Goal: Task Accomplishment & Management: Use online tool/utility

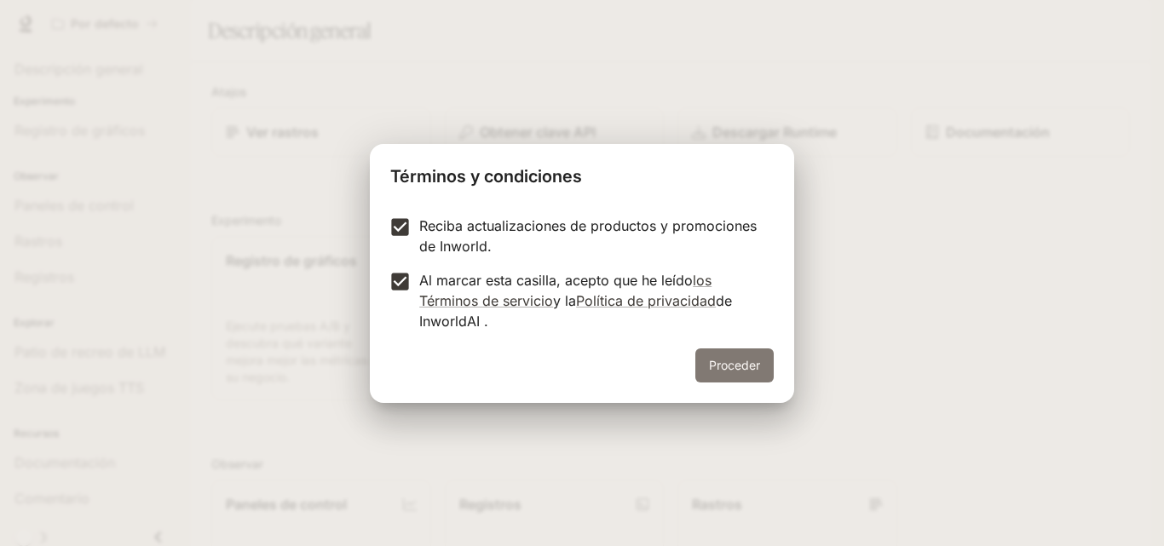
click at [751, 362] on font "Proceder" at bounding box center [734, 365] width 51 height 14
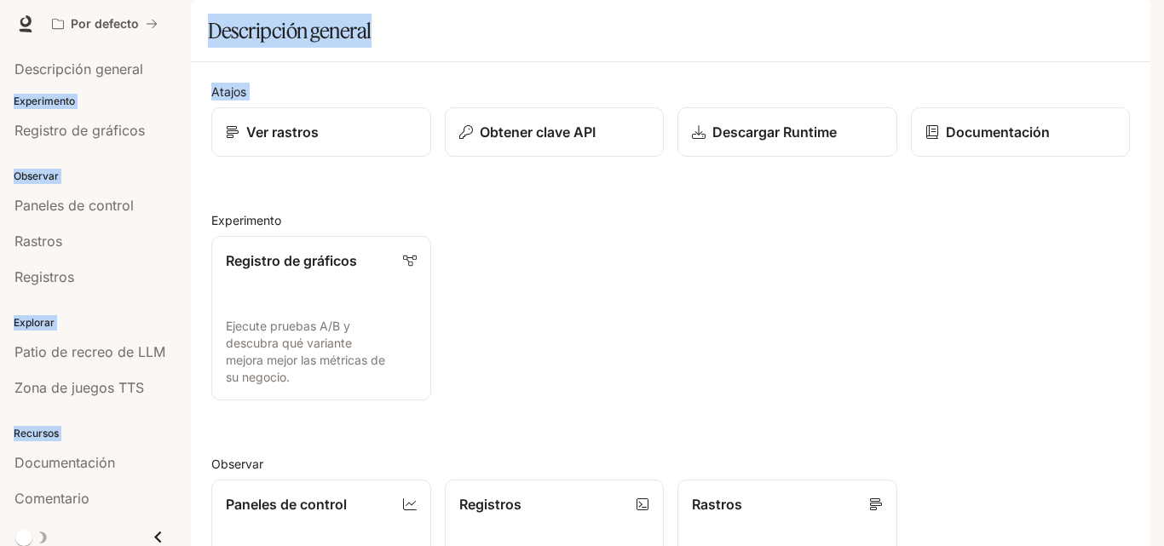
drag, startPoint x: 1153, startPoint y: 159, endPoint x: 1147, endPoint y: 169, distance: 11.8
click at [1148, 167] on div "Saltar al contenido principal Por defecto Documentación Documentación Portal De…" at bounding box center [582, 273] width 1164 height 546
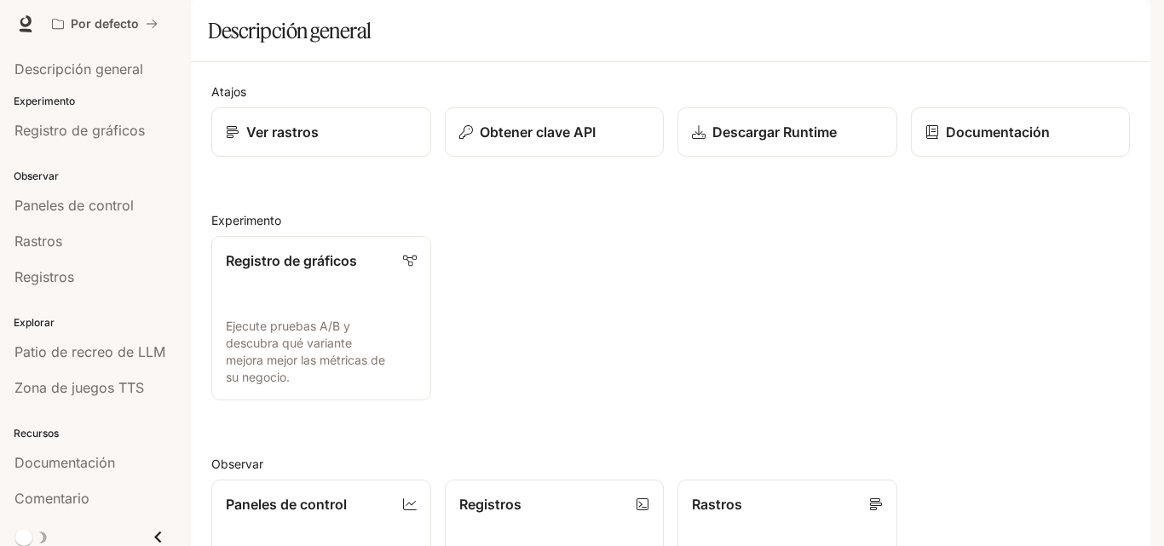
click at [875, 275] on div "Registro de gráficos Ejecute pruebas A/B y descubra qué variante mejora mejor l…" at bounding box center [664, 311] width 933 height 178
click at [114, 73] on font "Descripción general" at bounding box center [78, 69] width 129 height 17
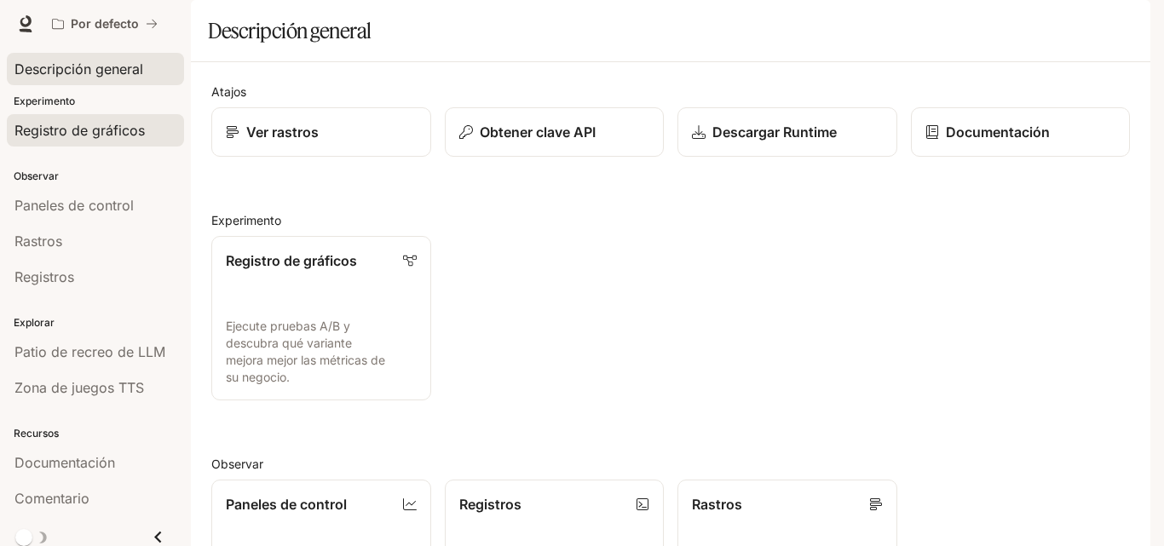
click at [130, 135] on font "Registro de gráficos" at bounding box center [79, 130] width 130 height 17
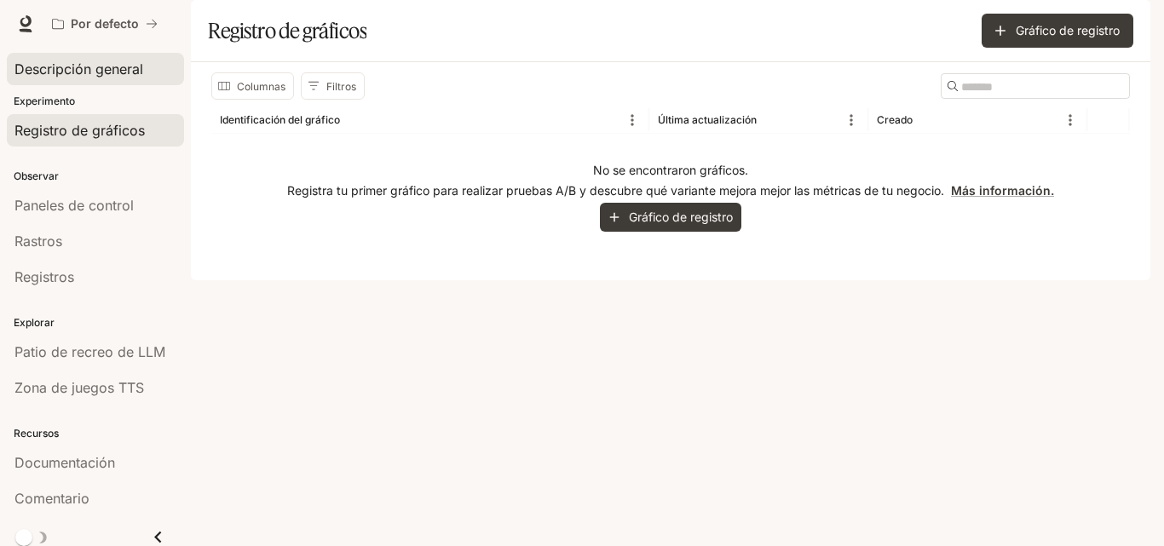
click at [118, 73] on font "Descripción general" at bounding box center [78, 69] width 129 height 17
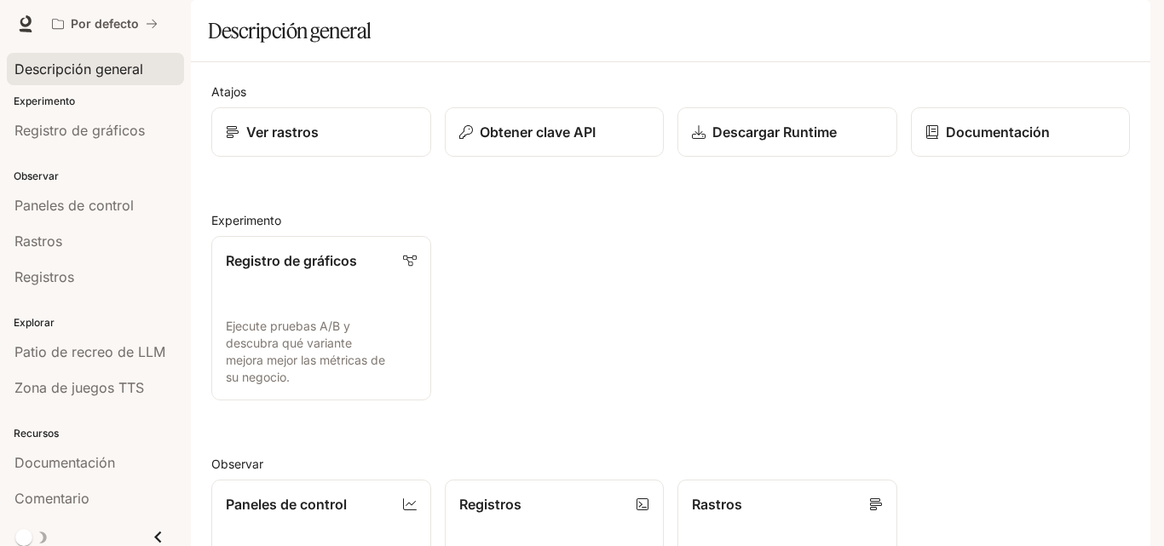
click at [398, 157] on link "Ver rastros" at bounding box center [321, 131] width 220 height 49
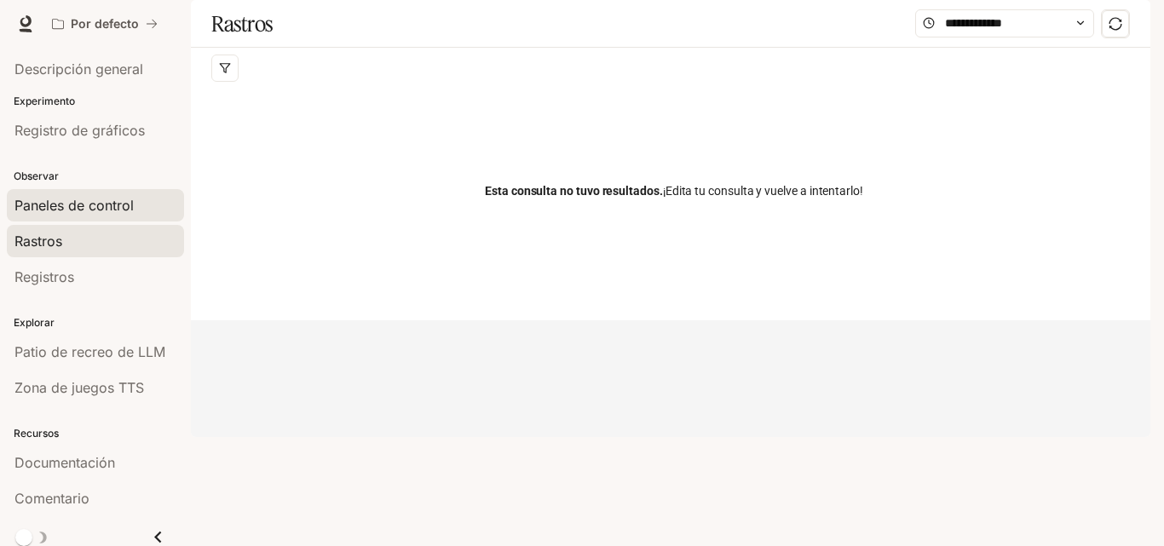
click at [90, 209] on font "Paneles de control" at bounding box center [73, 205] width 119 height 17
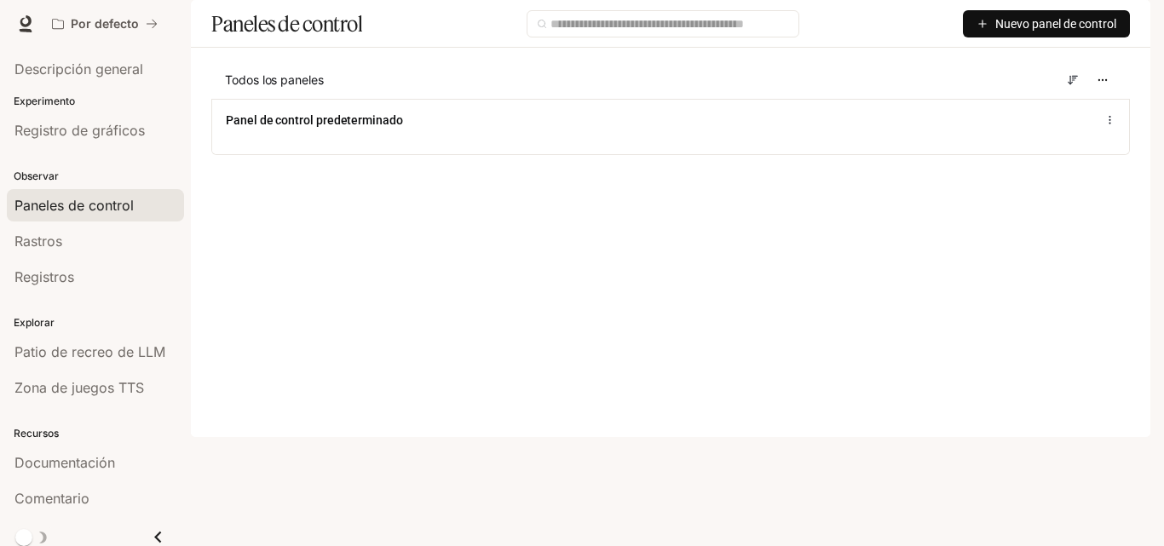
click at [81, 148] on div "Experimento Registro de gráficos" at bounding box center [95, 120] width 191 height 61
click at [93, 130] on font "Registro de gráficos" at bounding box center [79, 130] width 130 height 17
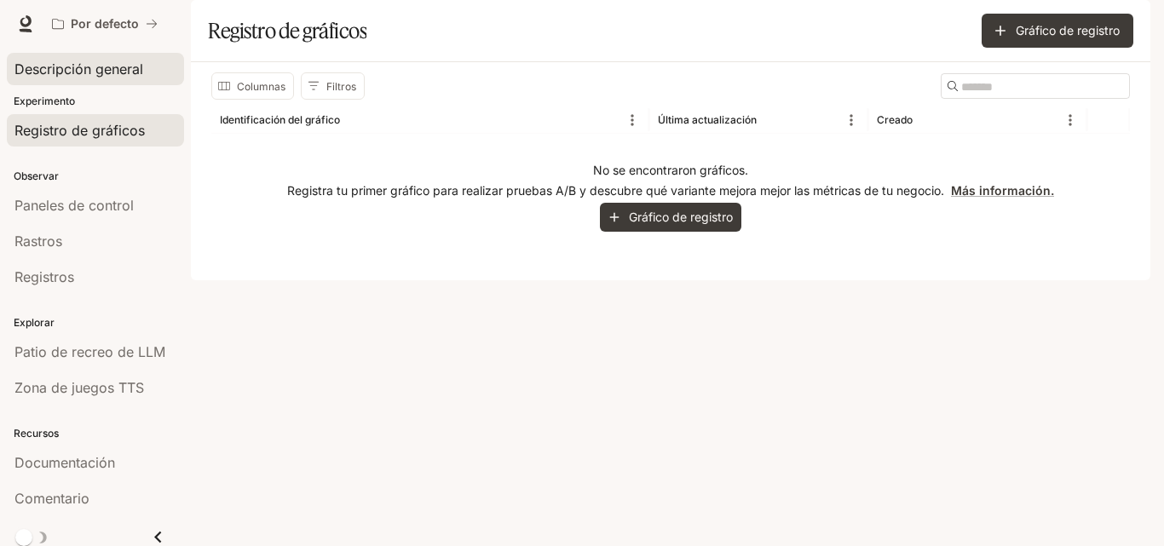
click at [85, 79] on link "Descripción general" at bounding box center [95, 69] width 177 height 32
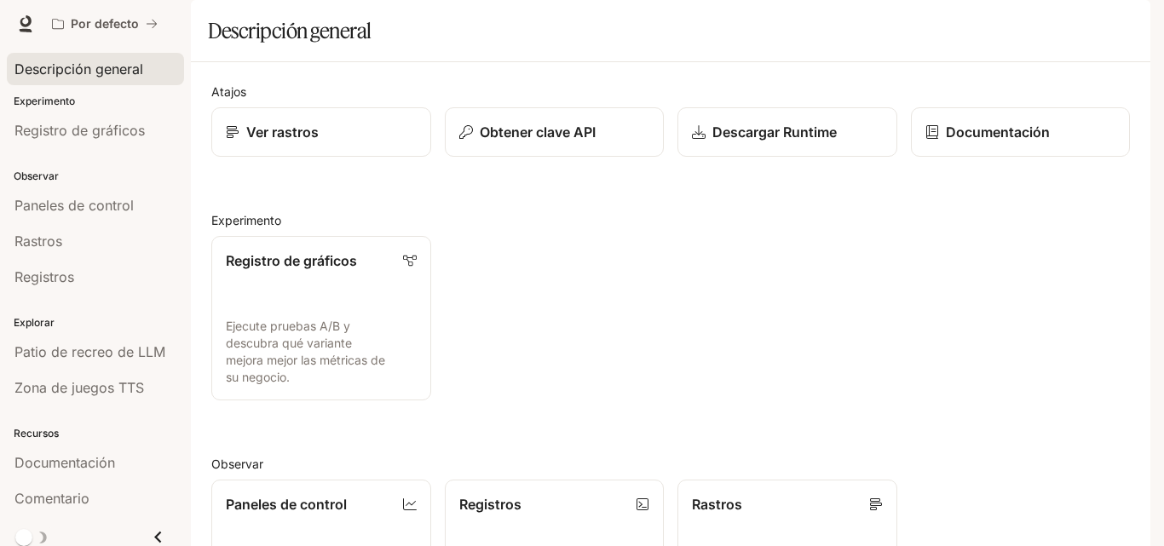
click at [1150, 218] on div "Saltar al contenido principal Por defecto Documentación Documentación Portal De…" at bounding box center [582, 273] width 1164 height 546
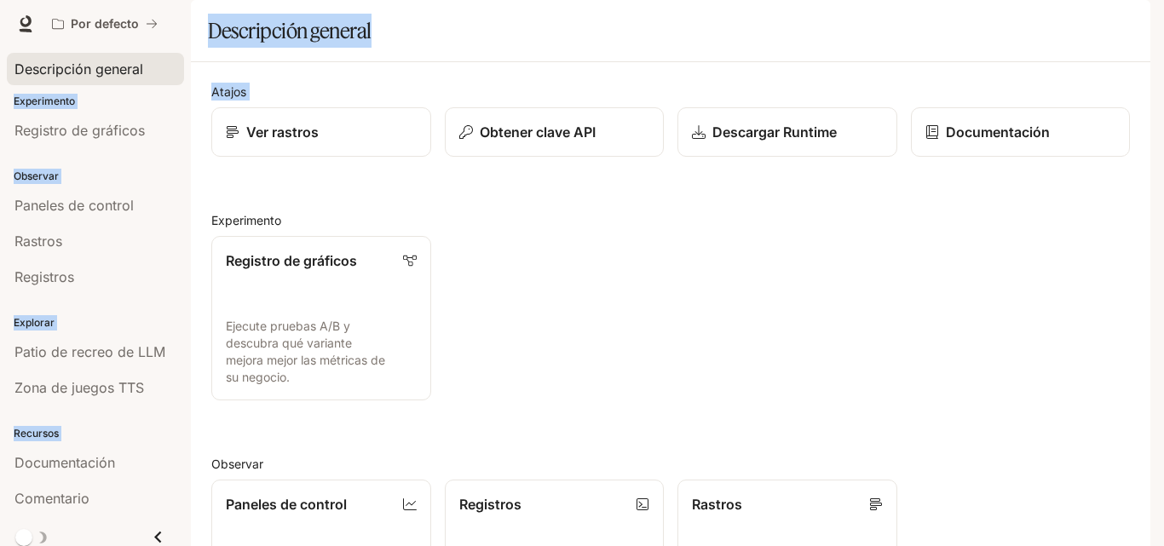
scroll to position [126, 0]
click at [344, 319] on font "Ejecute pruebas A/B y descubra qué variante mejora mejor las métricas de su neg…" at bounding box center [305, 352] width 161 height 66
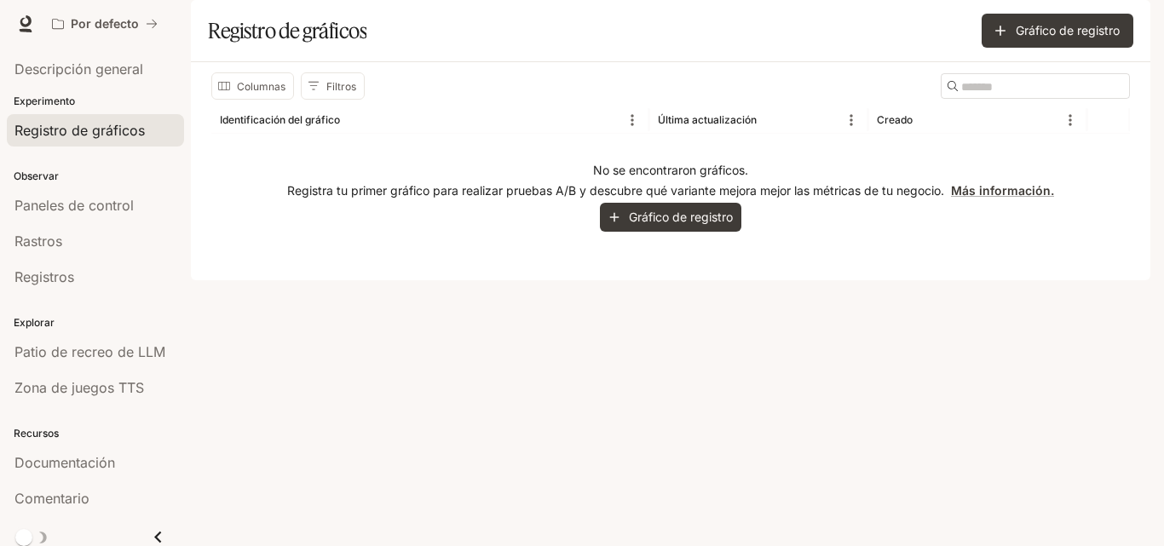
scroll to position [9, 0]
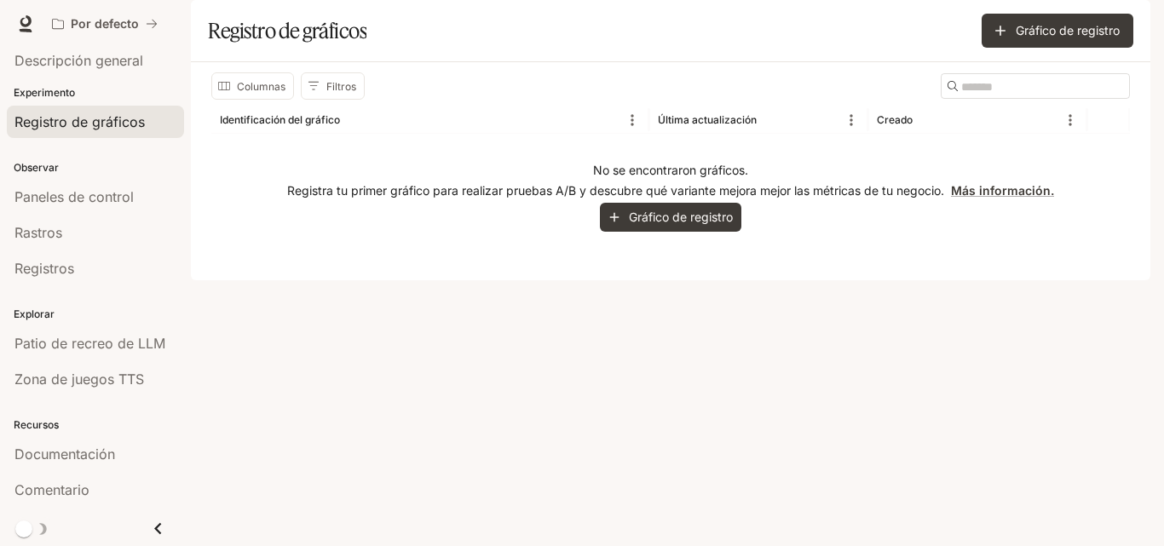
click at [150, 537] on icon "Cerrar cajón" at bounding box center [158, 528] width 23 height 23
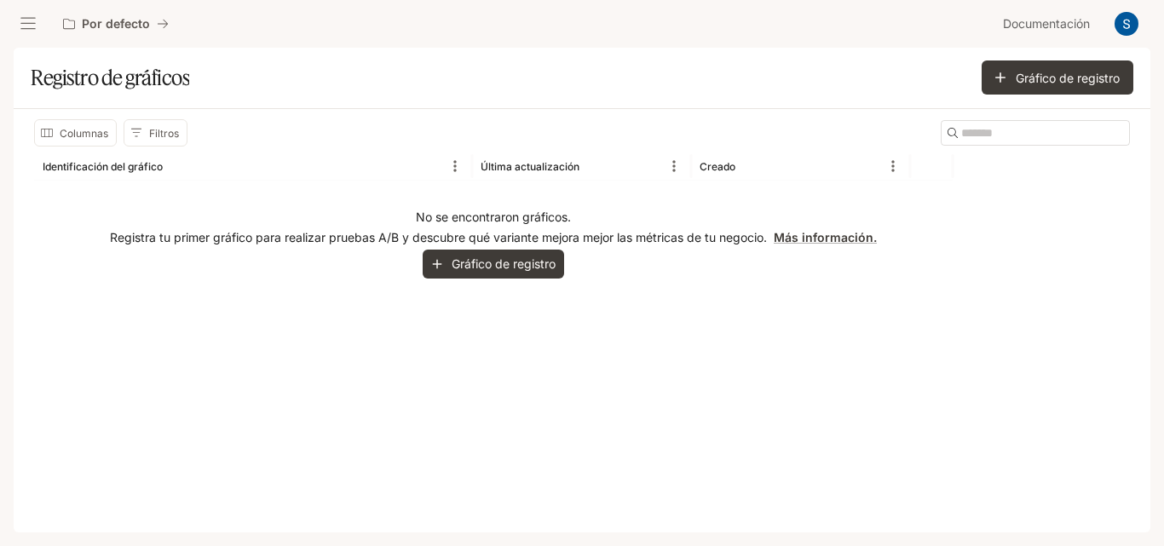
scroll to position [0, 0]
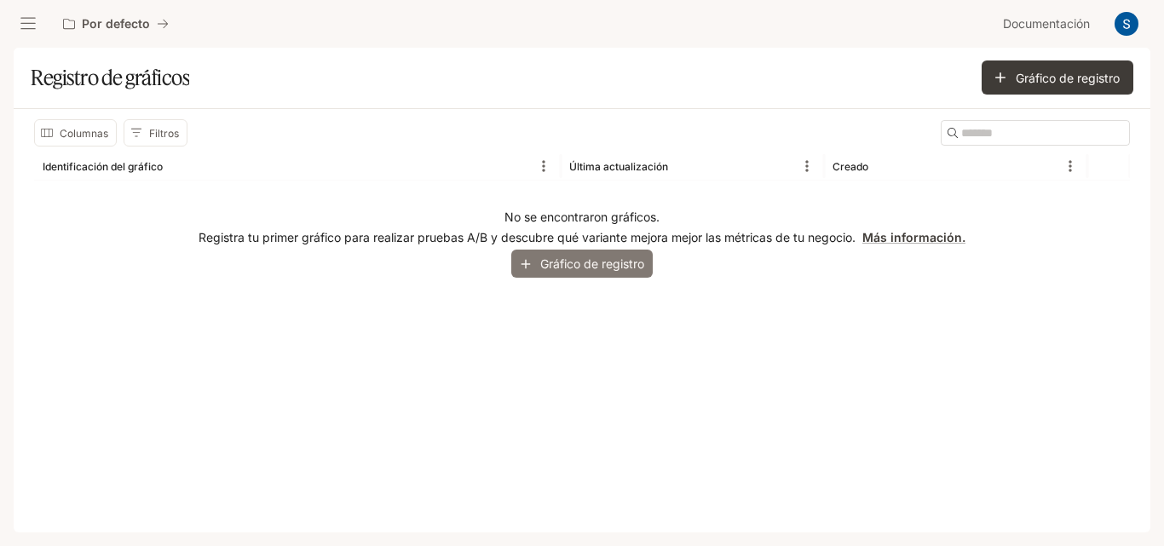
click at [576, 258] on font "Gráfico de registro" at bounding box center [592, 264] width 104 height 14
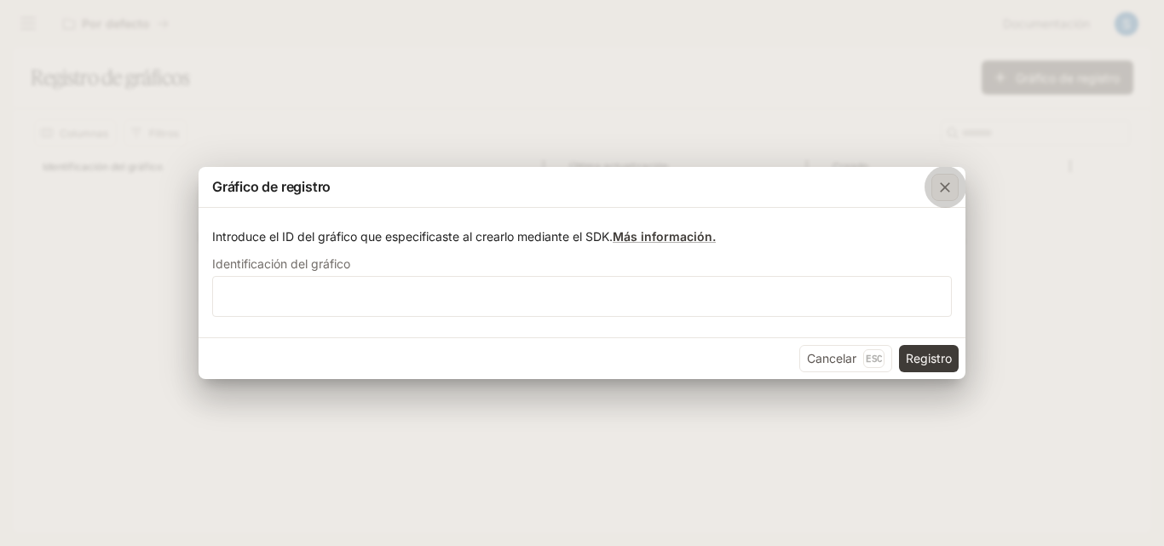
click at [949, 179] on icon "button" at bounding box center [945, 187] width 17 height 17
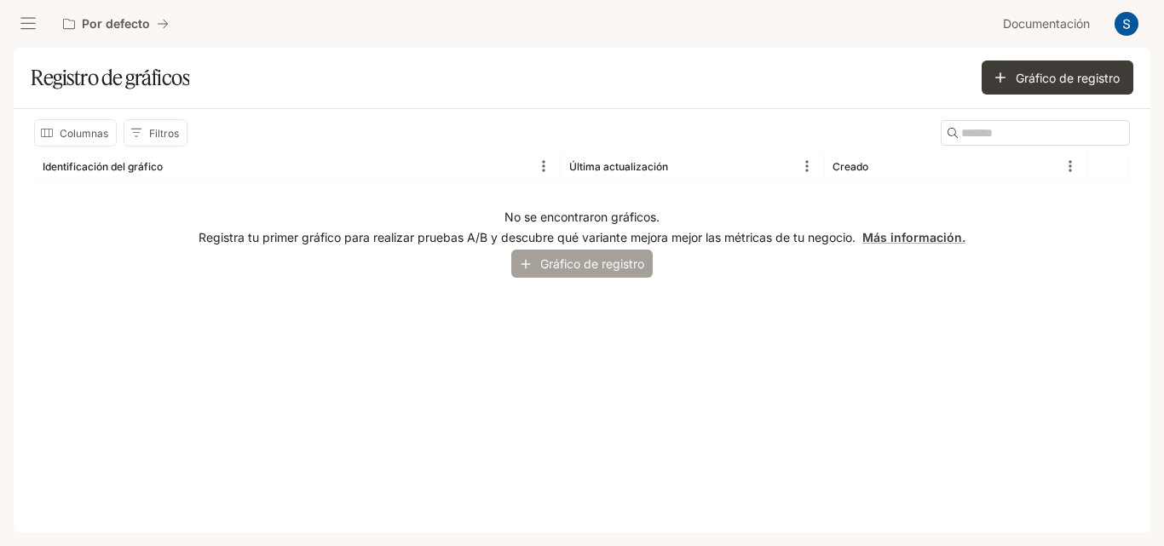
click at [559, 253] on font "Gráfico de registro" at bounding box center [592, 263] width 104 height 21
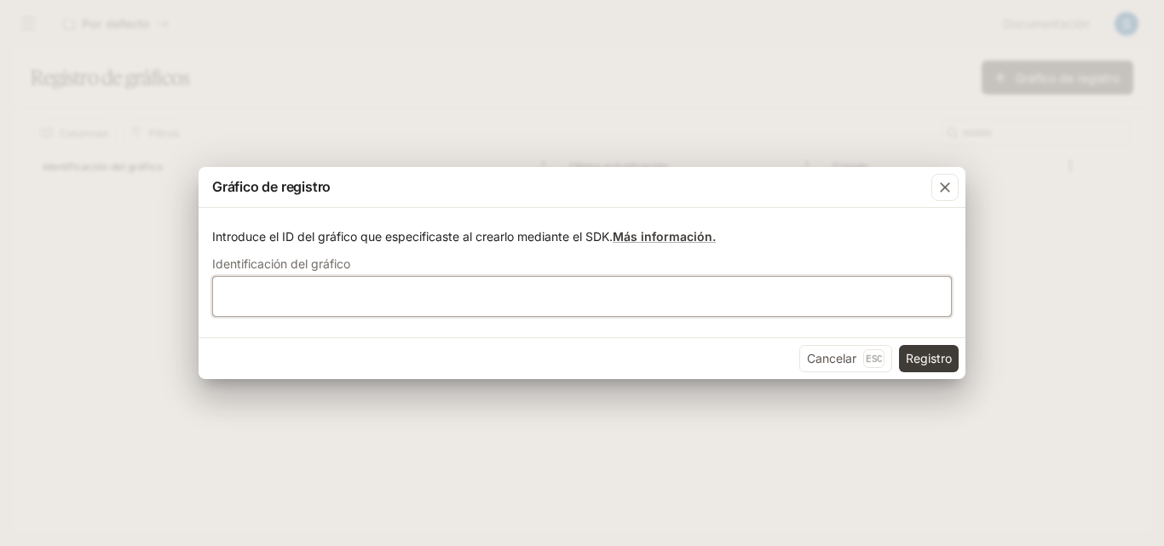
click at [429, 288] on input "text" at bounding box center [582, 296] width 738 height 17
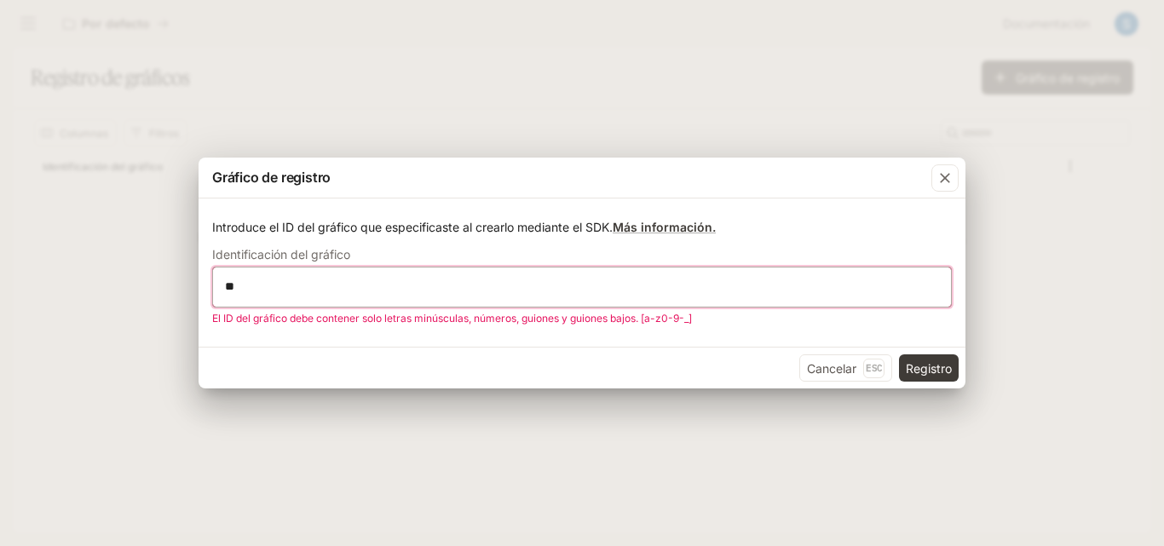
type input "*"
click at [642, 226] on font "Más información." at bounding box center [664, 227] width 103 height 14
click at [950, 182] on icon "button" at bounding box center [945, 178] width 10 height 10
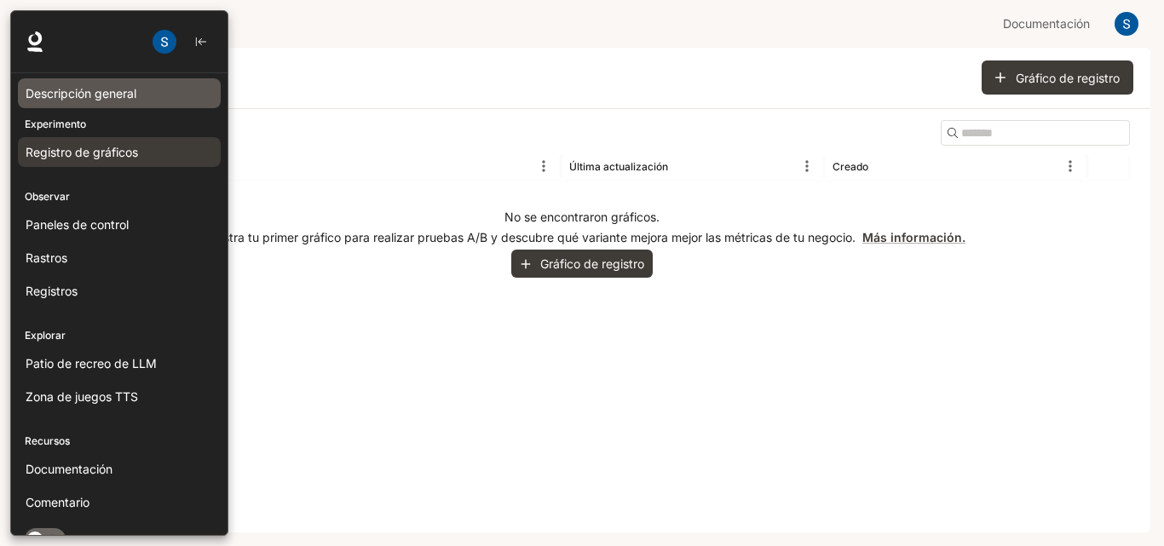
click at [93, 84] on span "Descripción general" at bounding box center [81, 93] width 111 height 18
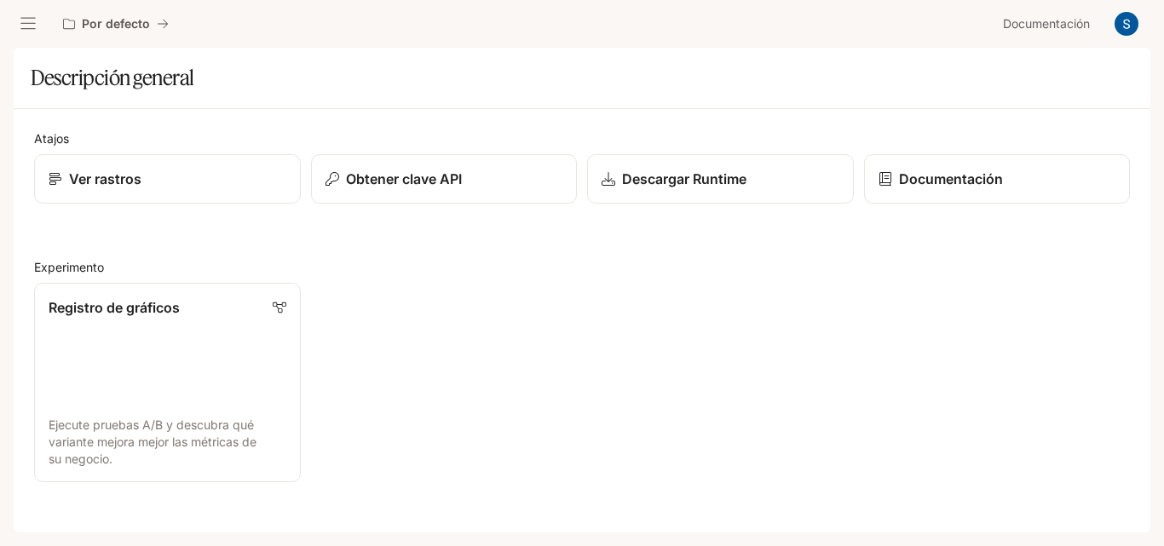
click at [198, 421] on font "Ejecute pruebas A/B y descubra qué variante mejora mejor las métricas de su neg…" at bounding box center [153, 442] width 210 height 49
click at [416, 287] on div "Registro de gráficos Ejecute pruebas A/B y descubra qué variante mejora mejor l…" at bounding box center [577, 378] width 1107 height 210
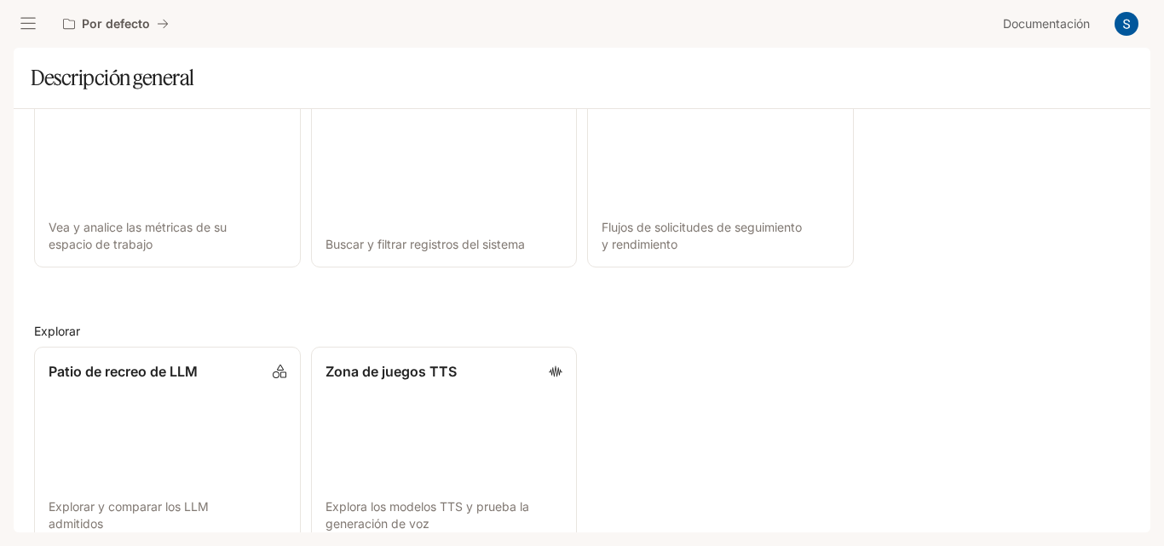
scroll to position [523, 0]
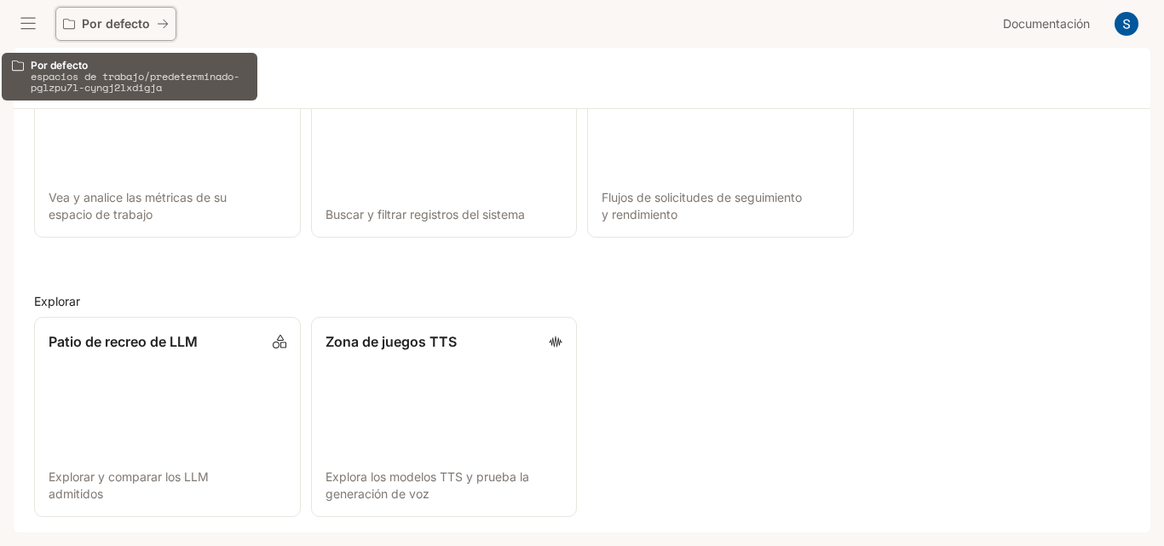
click at [137, 31] on p "Por defecto" at bounding box center [116, 24] width 68 height 14
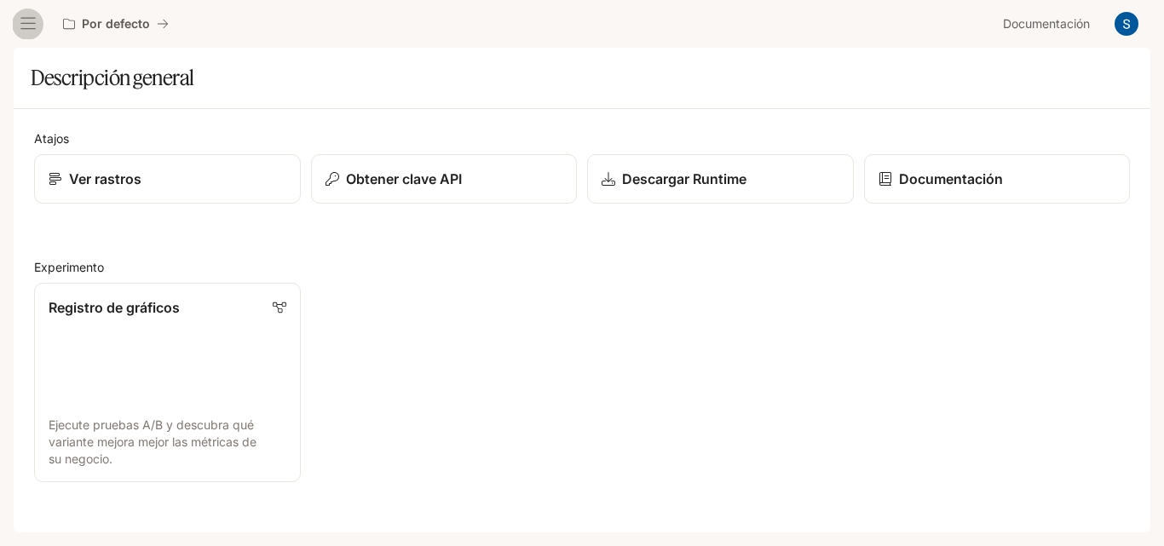
click at [36, 32] on button "cajón abierto" at bounding box center [28, 24] width 31 height 31
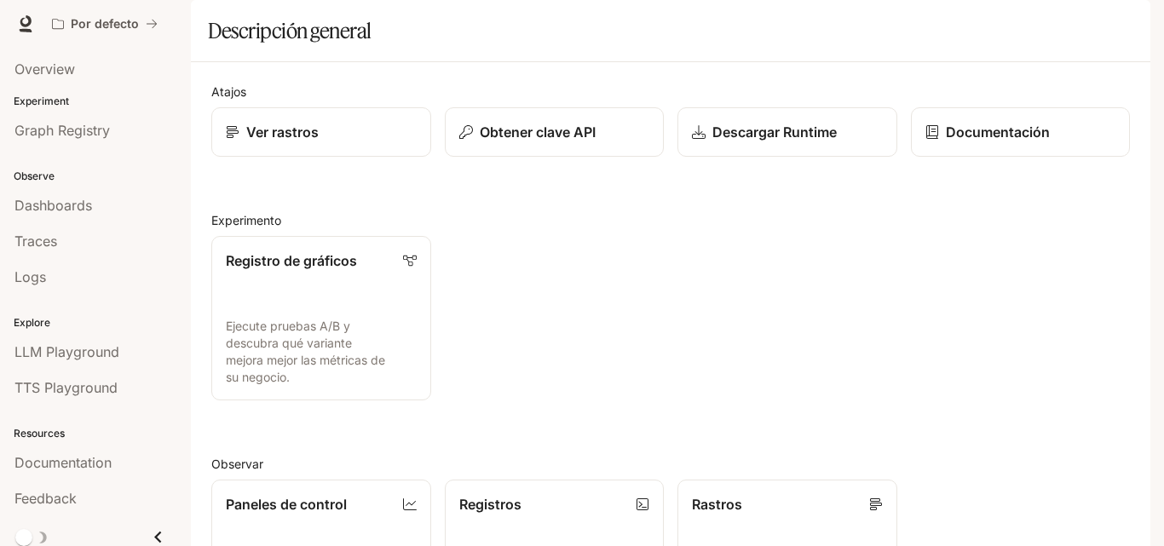
scroll to position [9, 0]
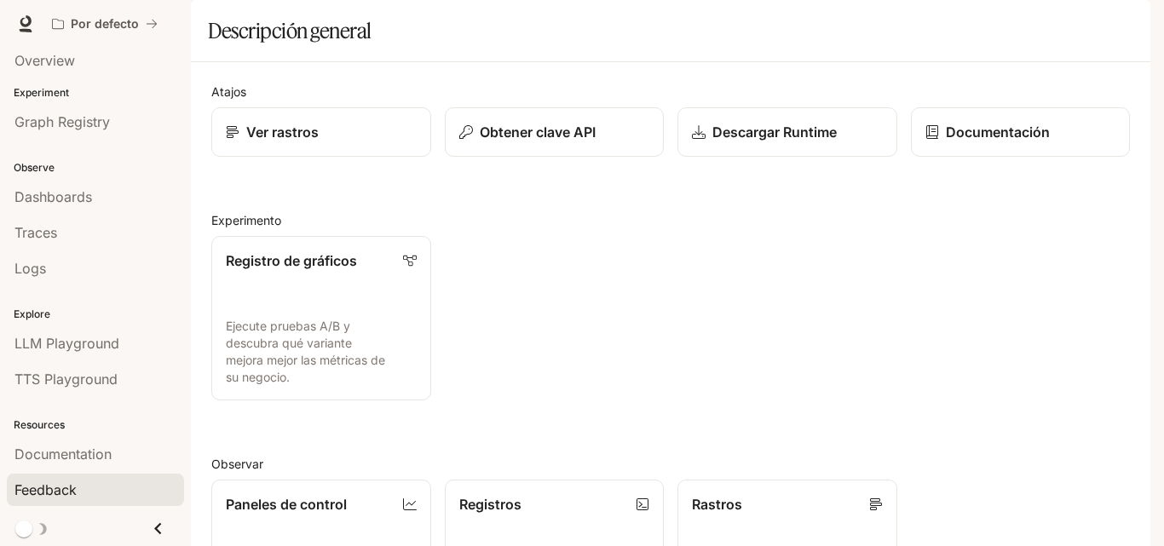
click at [120, 490] on div "Feedback" at bounding box center [95, 490] width 162 height 20
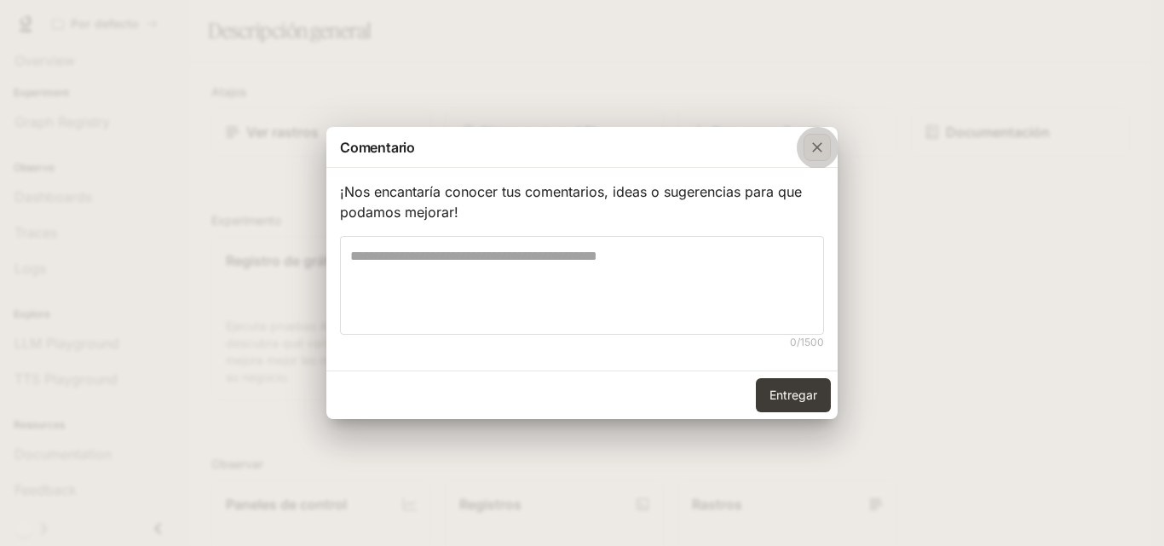
click at [810, 143] on icon "button" at bounding box center [817, 147] width 17 height 17
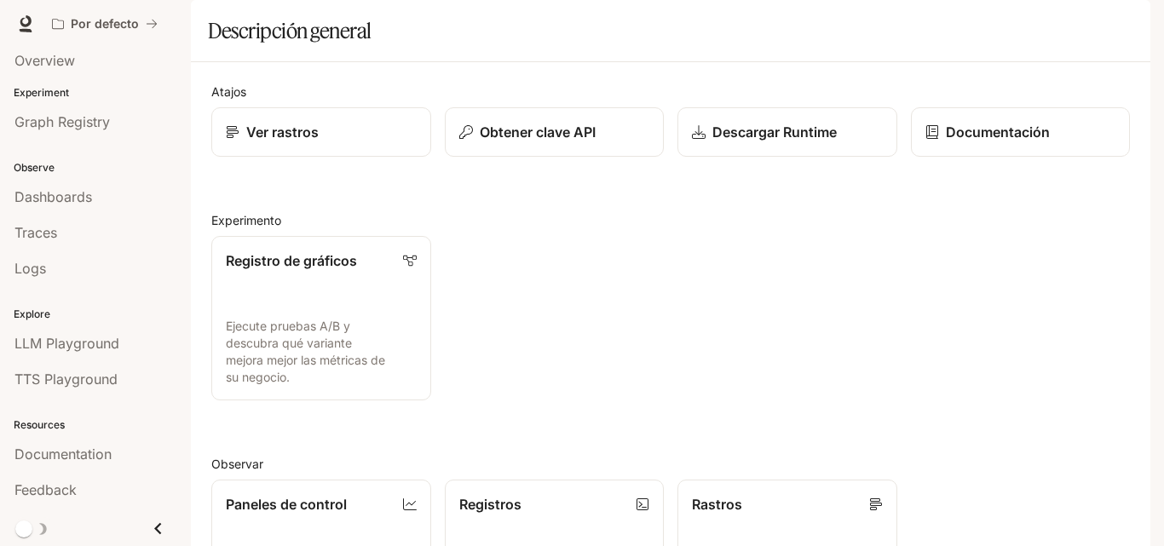
scroll to position [0, 0]
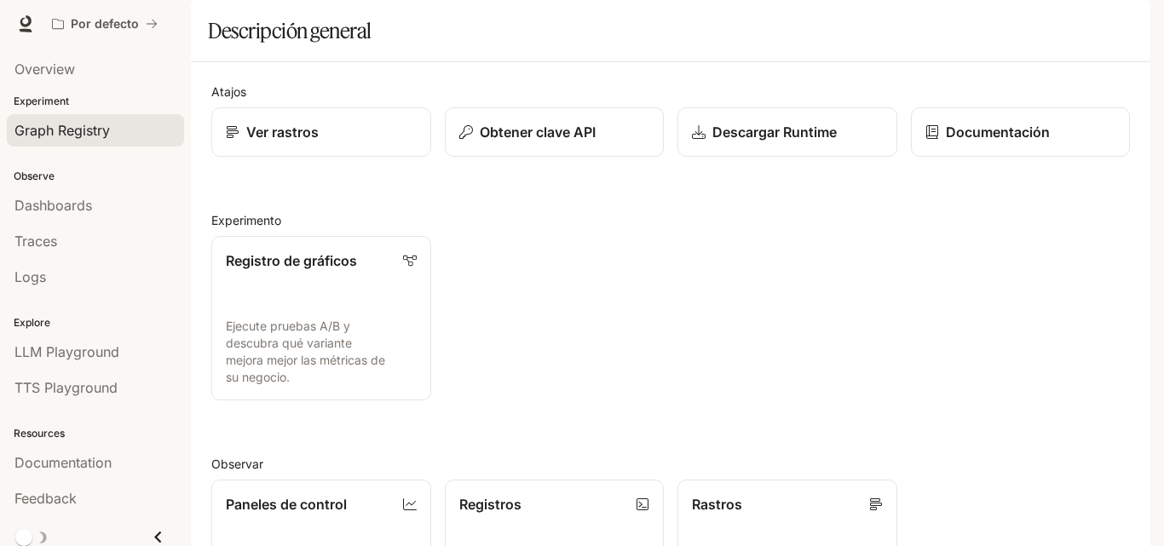
click at [98, 132] on span "Graph Registry" at bounding box center [61, 130] width 95 height 20
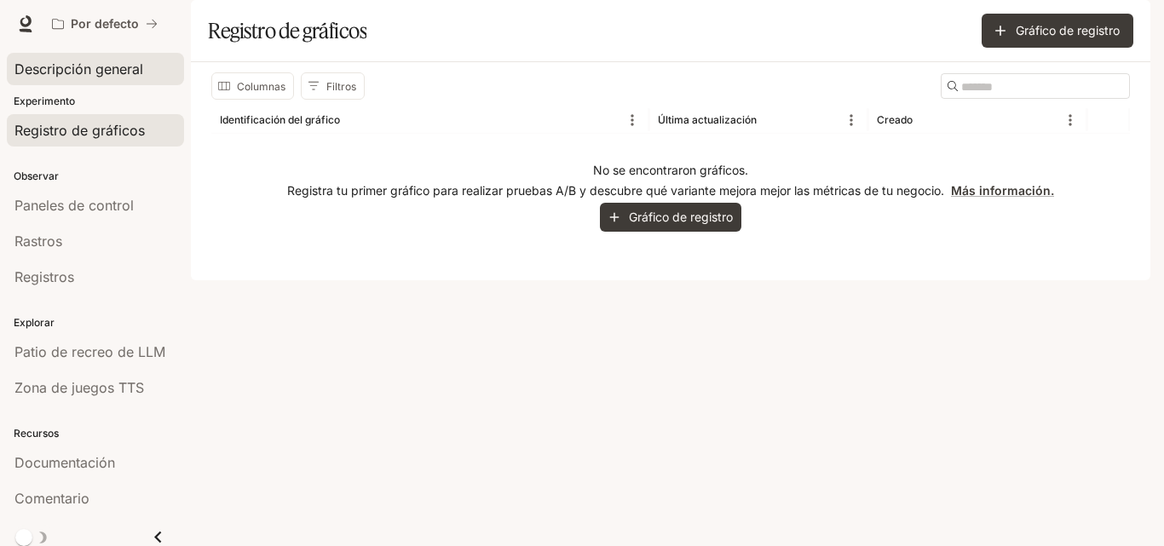
click at [116, 76] on font "Descripción general" at bounding box center [78, 69] width 129 height 17
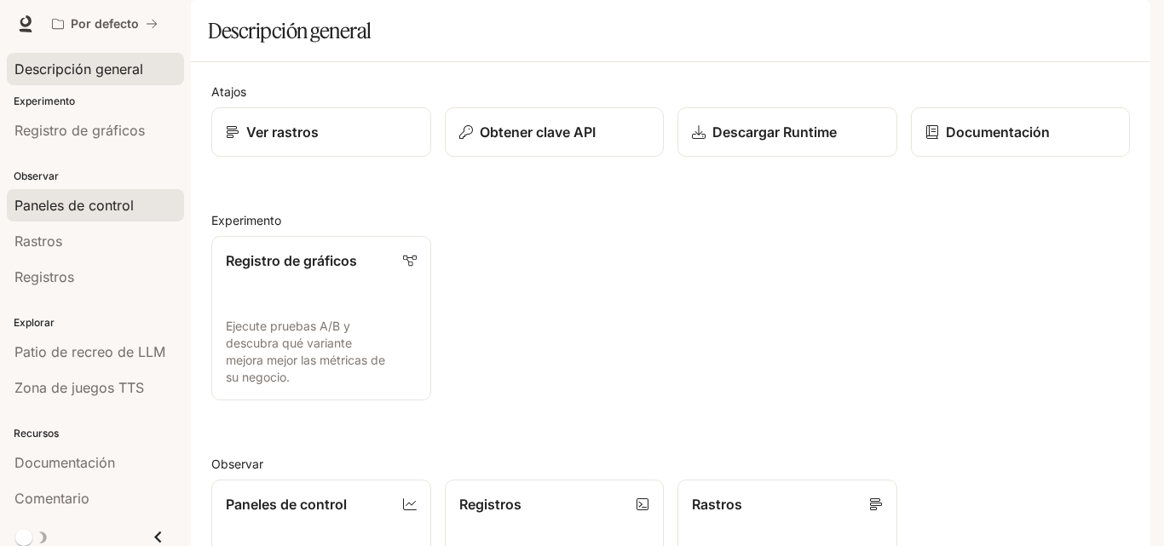
click at [125, 210] on font "Paneles de control" at bounding box center [73, 205] width 119 height 17
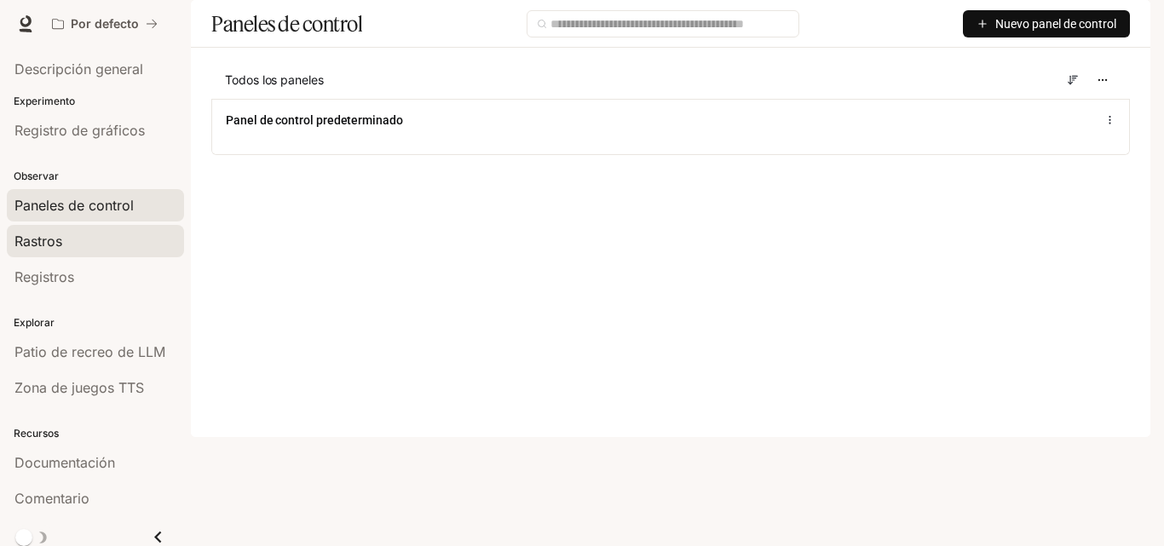
click at [87, 234] on div "Rastros" at bounding box center [95, 241] width 162 height 20
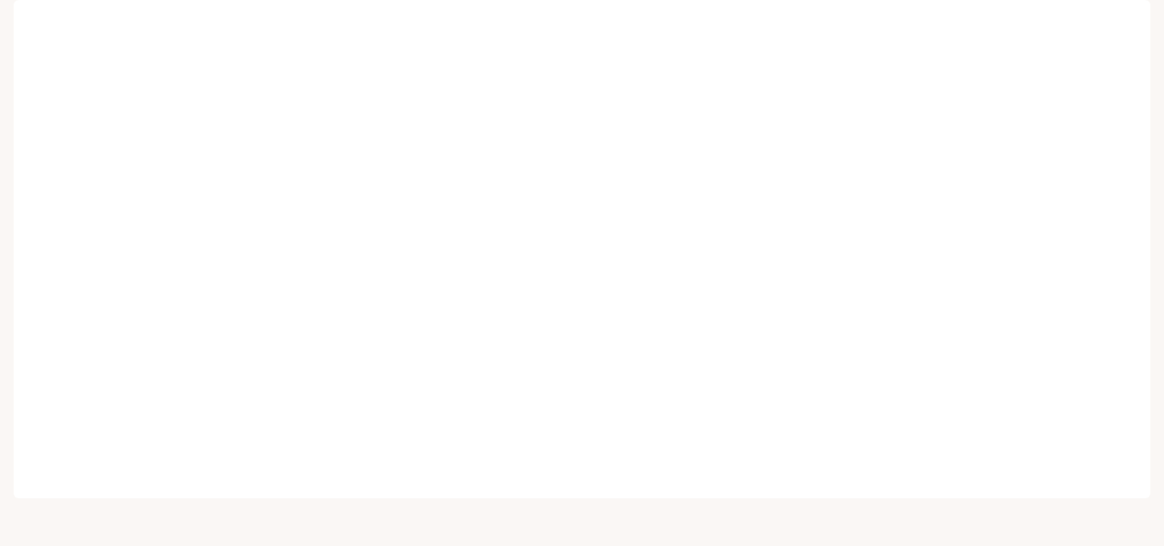
scroll to position [14, 0]
